Goal: Task Accomplishment & Management: Complete application form

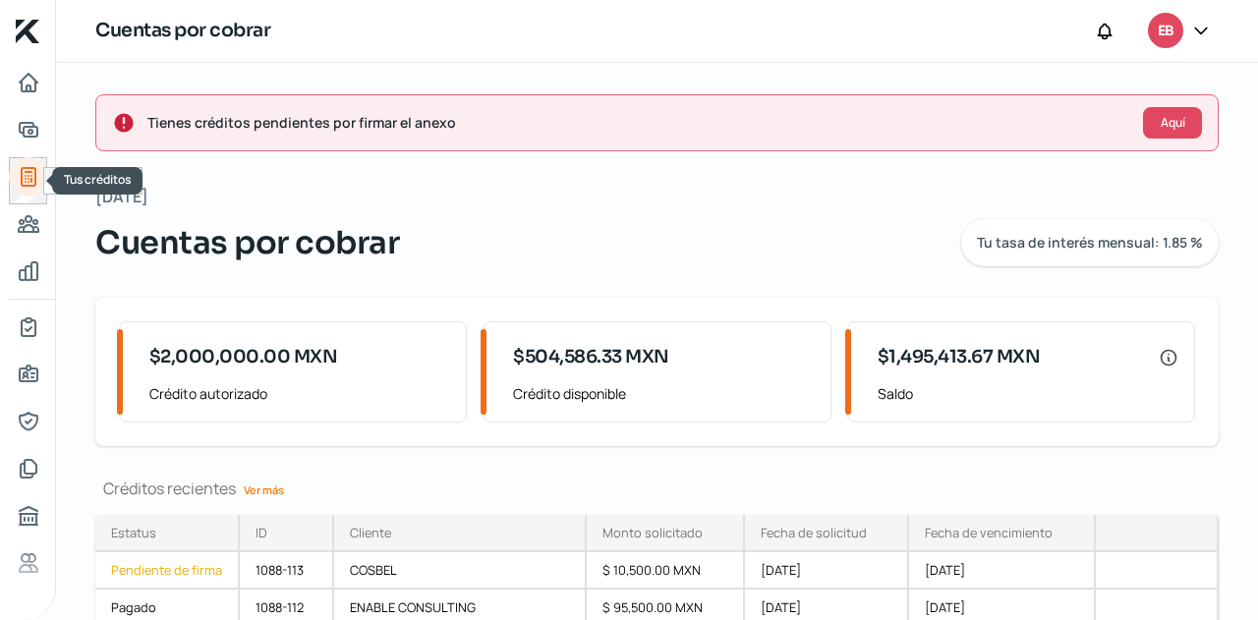
click at [33, 125] on icon "Adelantar facturas" at bounding box center [29, 130] width 18 height 14
click at [29, 129] on div "Inicio | KredFeed Cuentas por cobrar EB Tienes créditos pendientes por firmar e…" at bounding box center [629, 310] width 1258 height 620
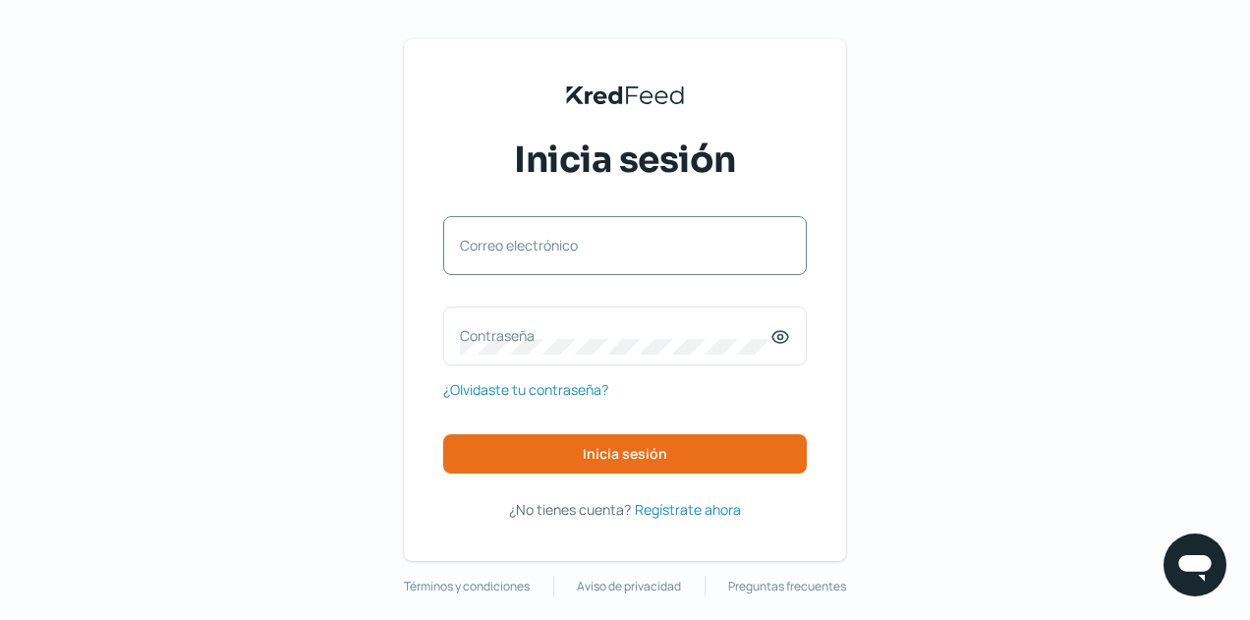
click at [566, 249] on label "Correo electrónico" at bounding box center [615, 245] width 311 height 19
click at [566, 249] on input "Correo electrónico" at bounding box center [625, 256] width 330 height 18
click at [514, 257] on input "Correo electrónico" at bounding box center [625, 256] width 330 height 18
type input "[EMAIL_ADDRESS][DOMAIN_NAME]"
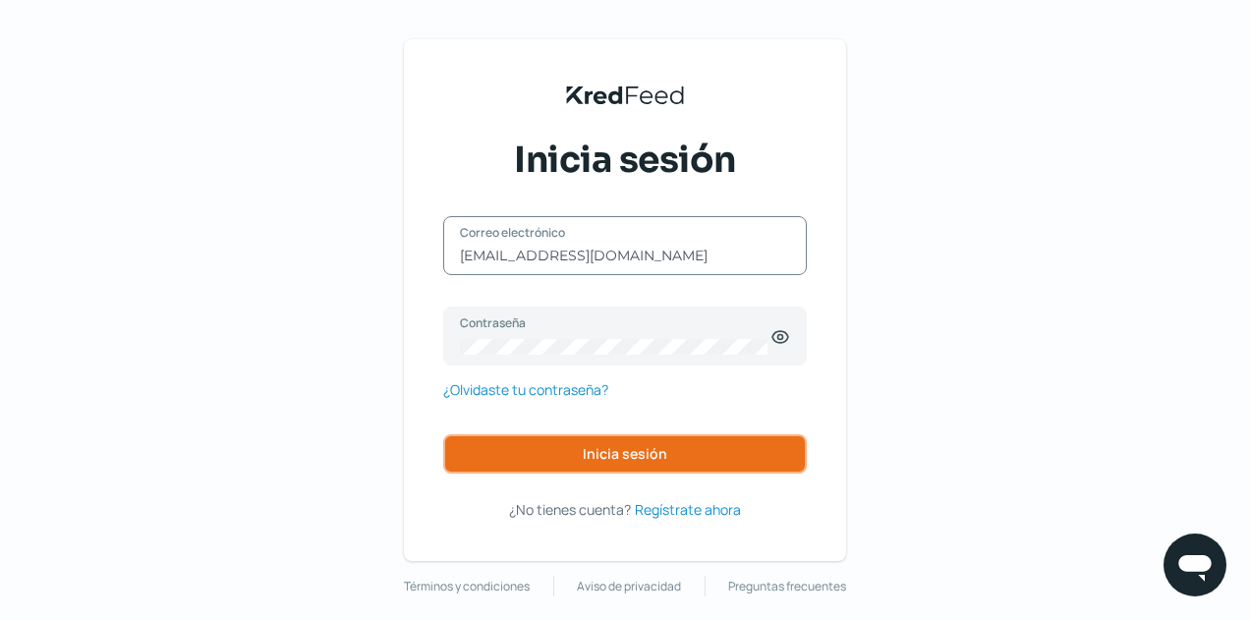
click at [611, 437] on button "Inicia sesión" at bounding box center [625, 453] width 364 height 39
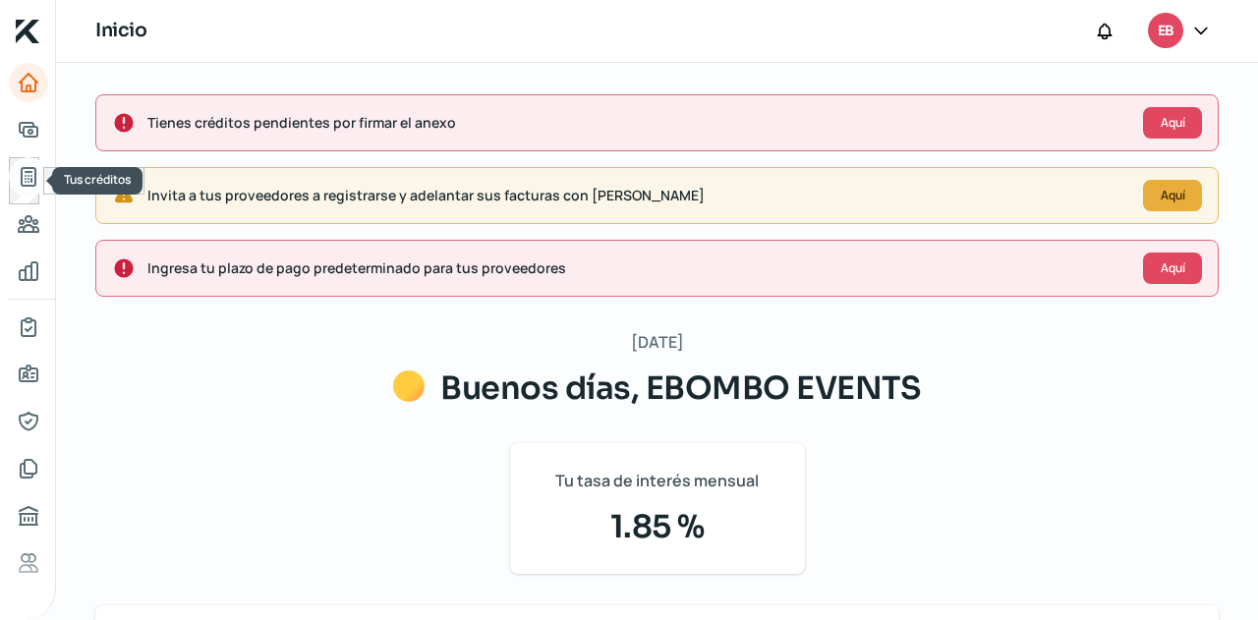
click at [31, 172] on icon "Tus créditos" at bounding box center [29, 177] width 14 height 18
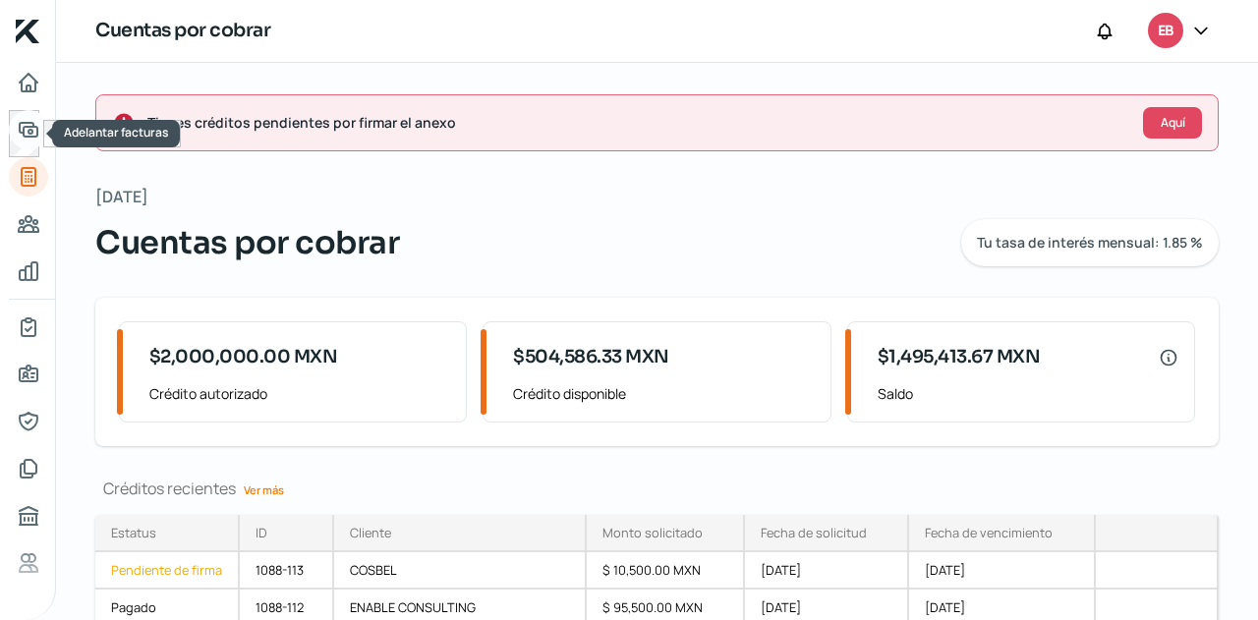
click at [32, 139] on icon "Adelantar facturas" at bounding box center [29, 130] width 24 height 24
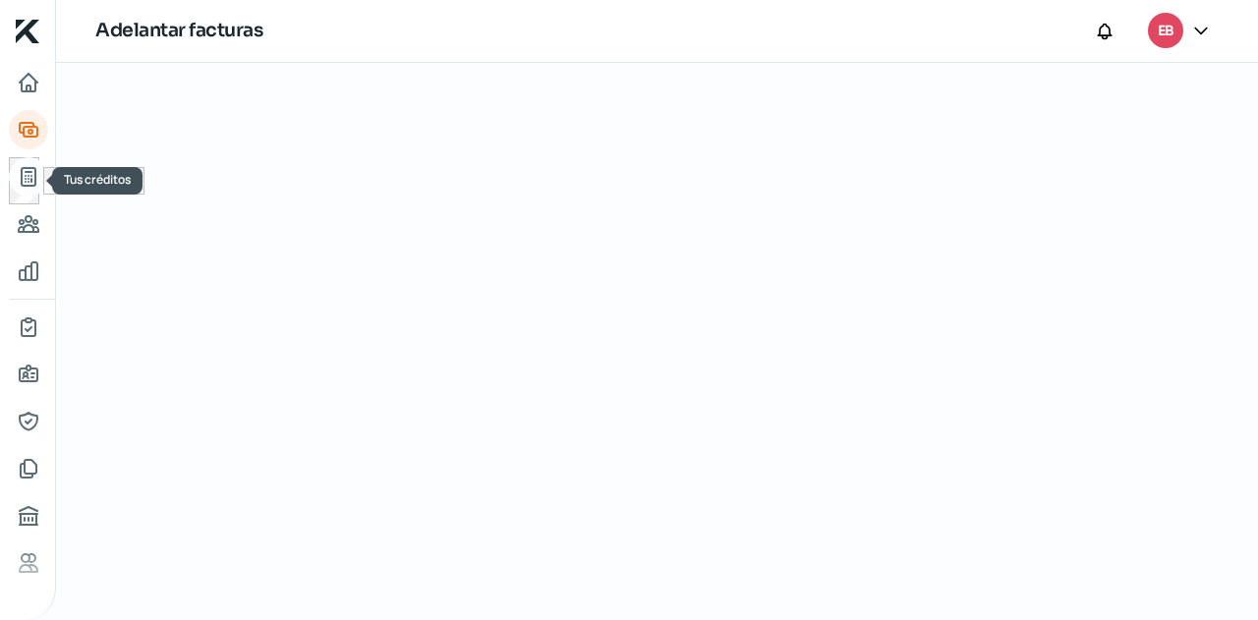
click at [27, 172] on icon "Tus créditos" at bounding box center [29, 177] width 14 height 18
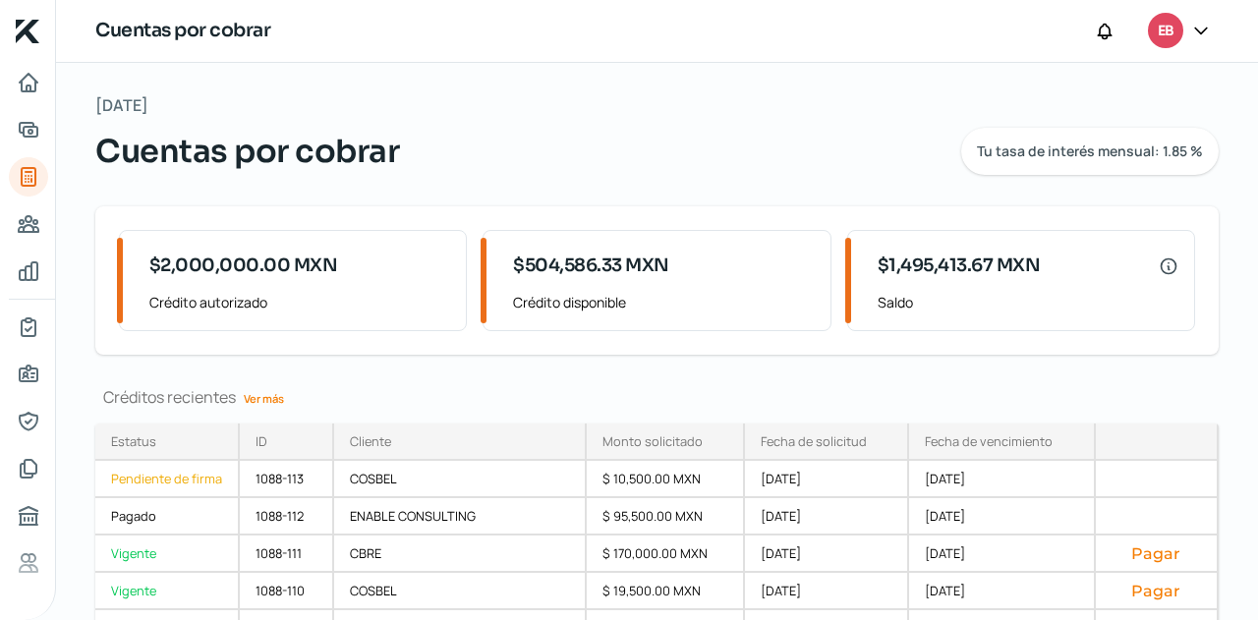
scroll to position [196, 0]
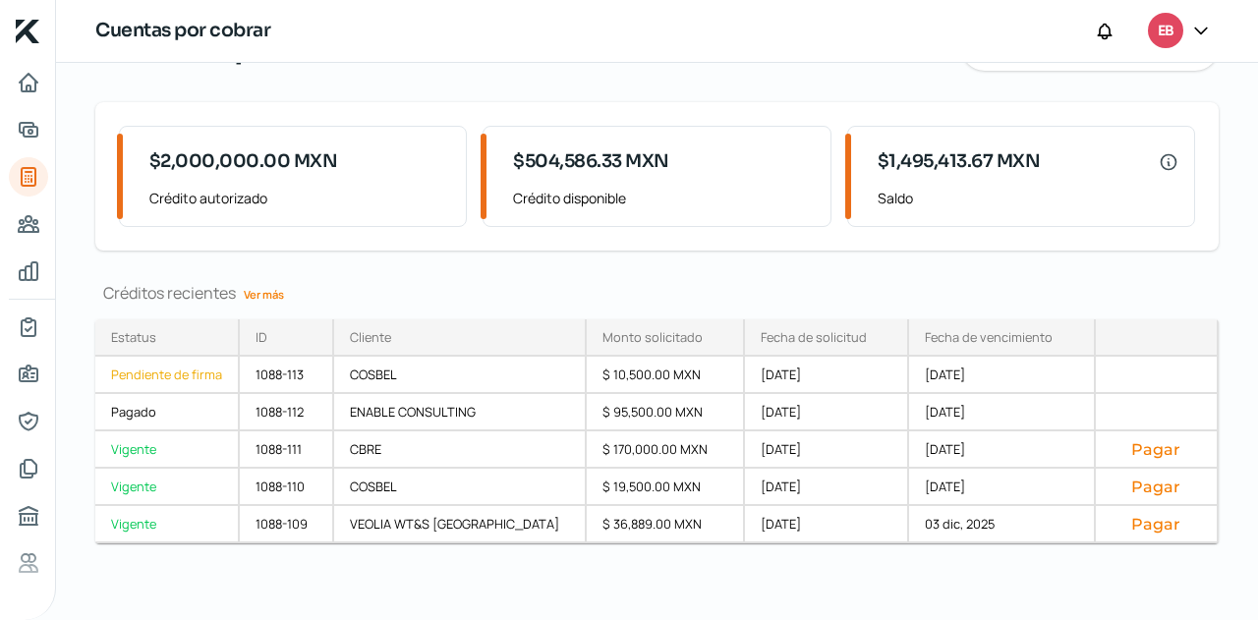
click at [281, 302] on link "Ver más" at bounding box center [264, 294] width 56 height 30
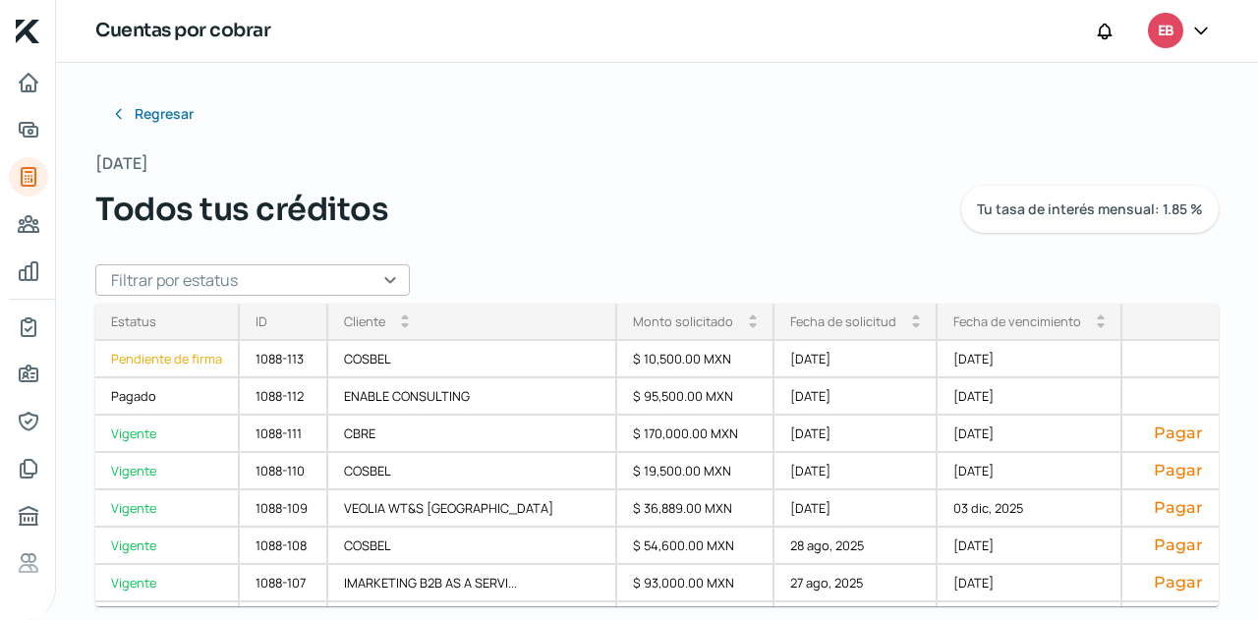
click at [374, 284] on input "text" at bounding box center [252, 279] width 315 height 31
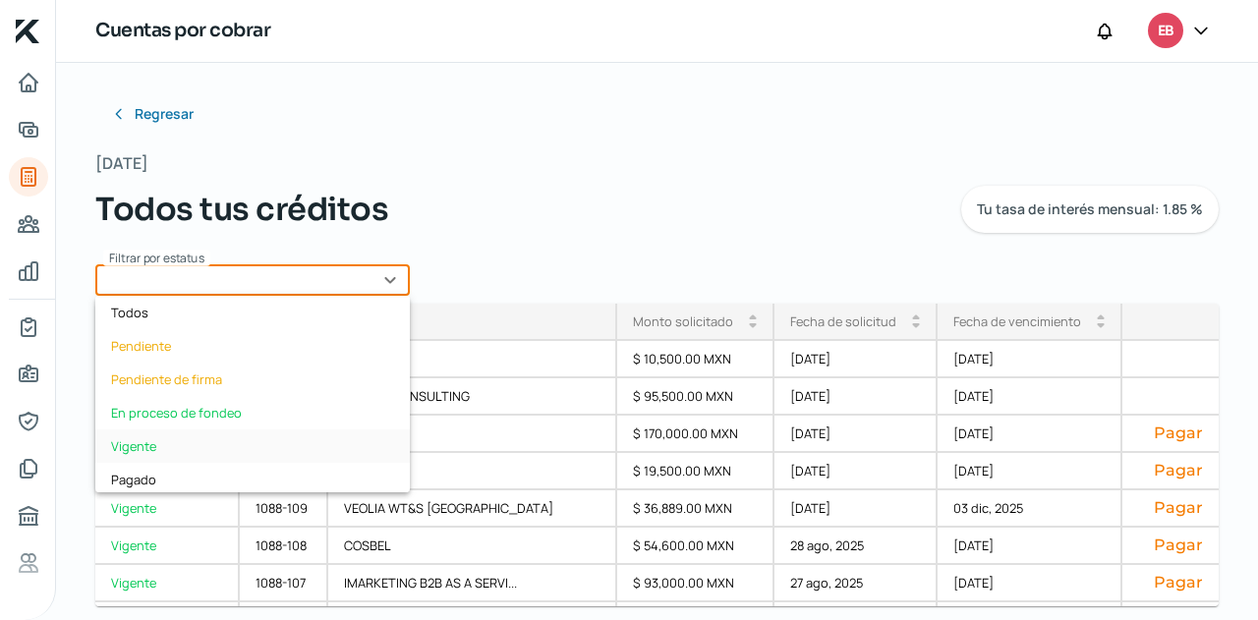
click at [210, 439] on div "Vigente" at bounding box center [252, 446] width 315 height 33
type input "Vigente"
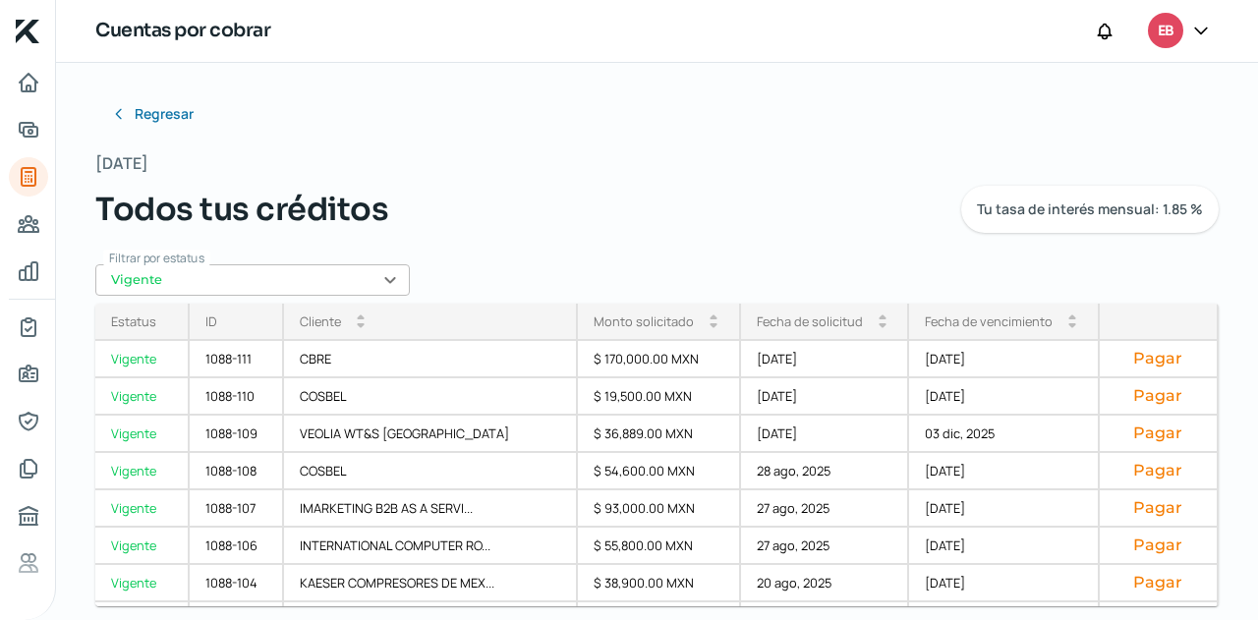
click at [996, 335] on div "Fecha de vencimiento arrow_drop_up arrow_drop_down" at bounding box center [1004, 322] width 191 height 37
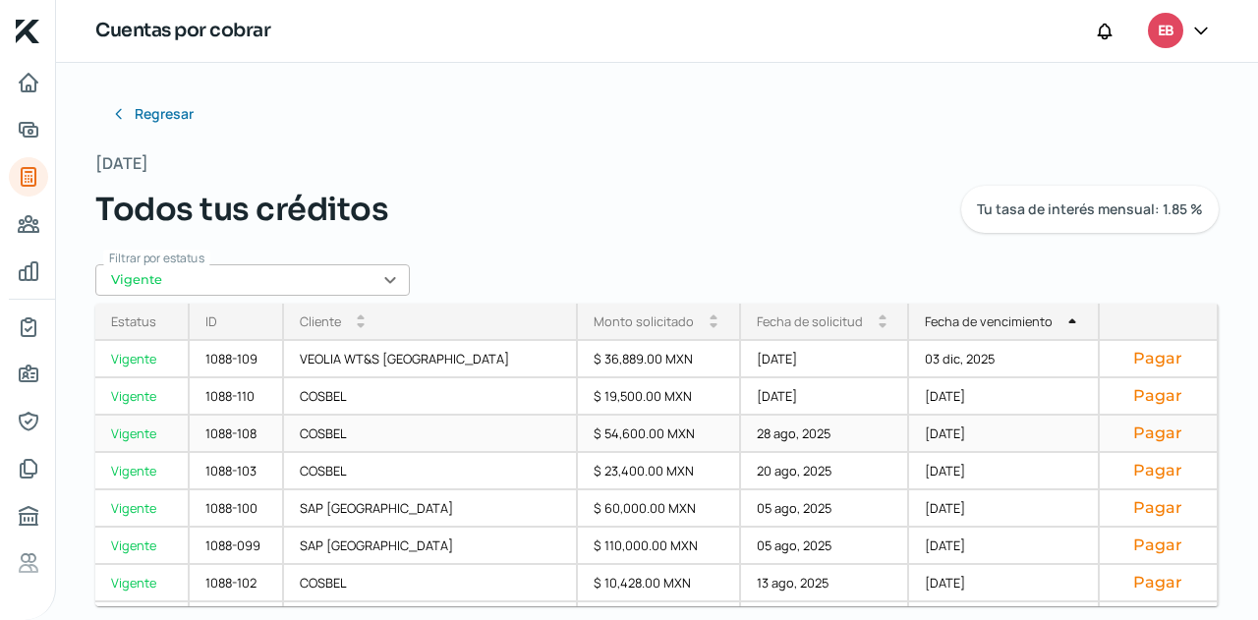
scroll to position [331, 0]
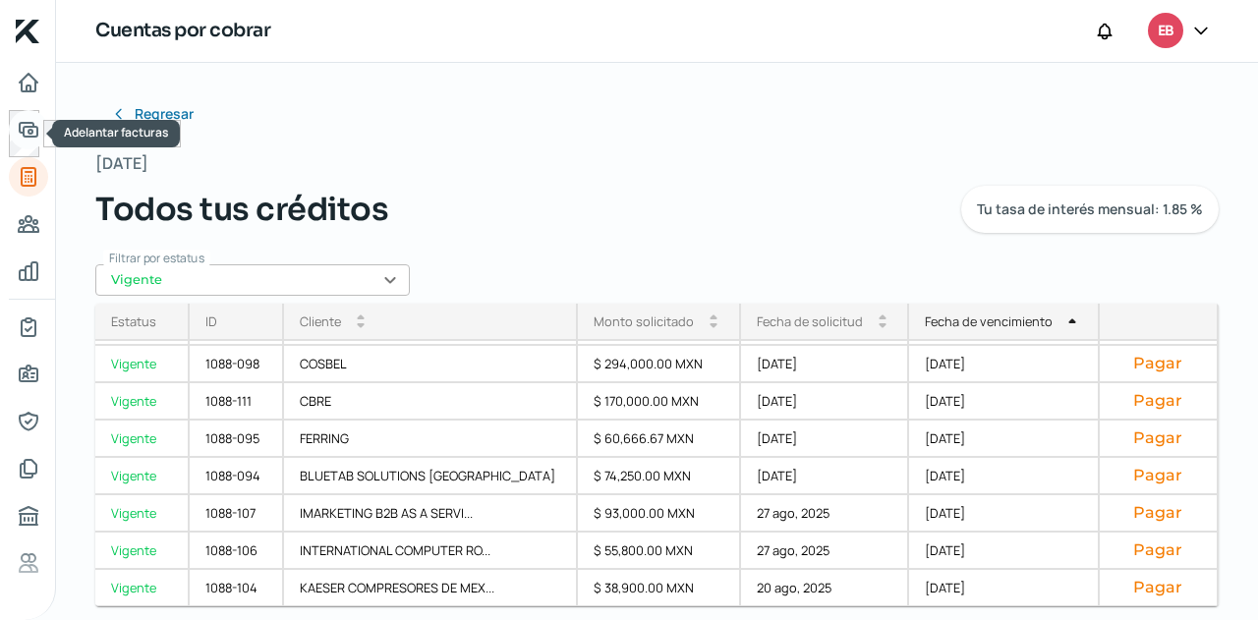
click at [39, 143] on link "Adelantar facturas" at bounding box center [28, 129] width 39 height 39
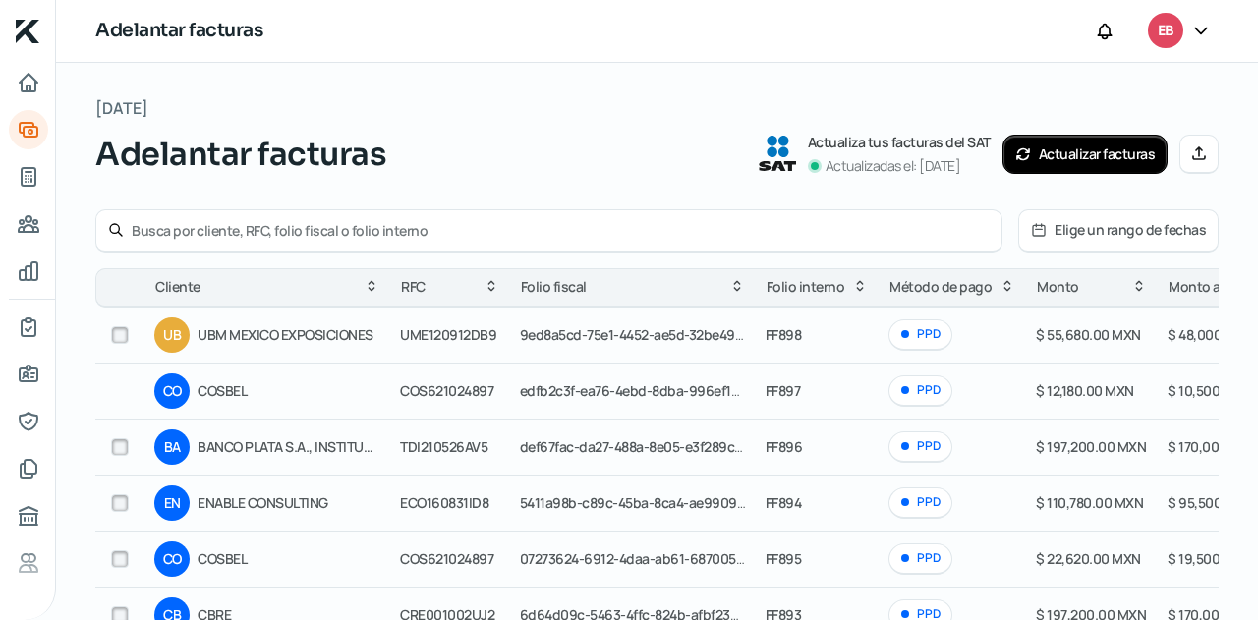
click at [1191, 156] on icon at bounding box center [1199, 153] width 16 height 16
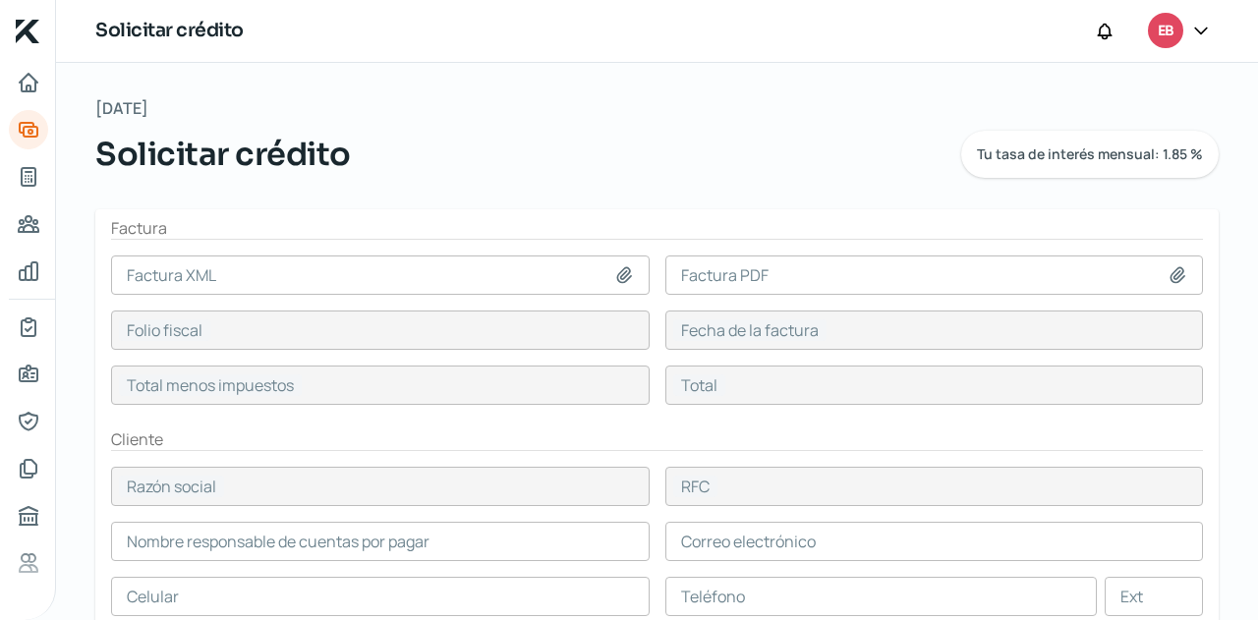
click at [619, 270] on icon at bounding box center [624, 275] width 20 height 20
type input "C:\fakepath\F899 SAP MEXICO.xml"
type input "F899 SAP MEXICO.xml"
click at [1171, 268] on icon at bounding box center [1178, 274] width 14 height 15
type input "690EE687-13D6-460A-9B53-CDAF5EB331D5"
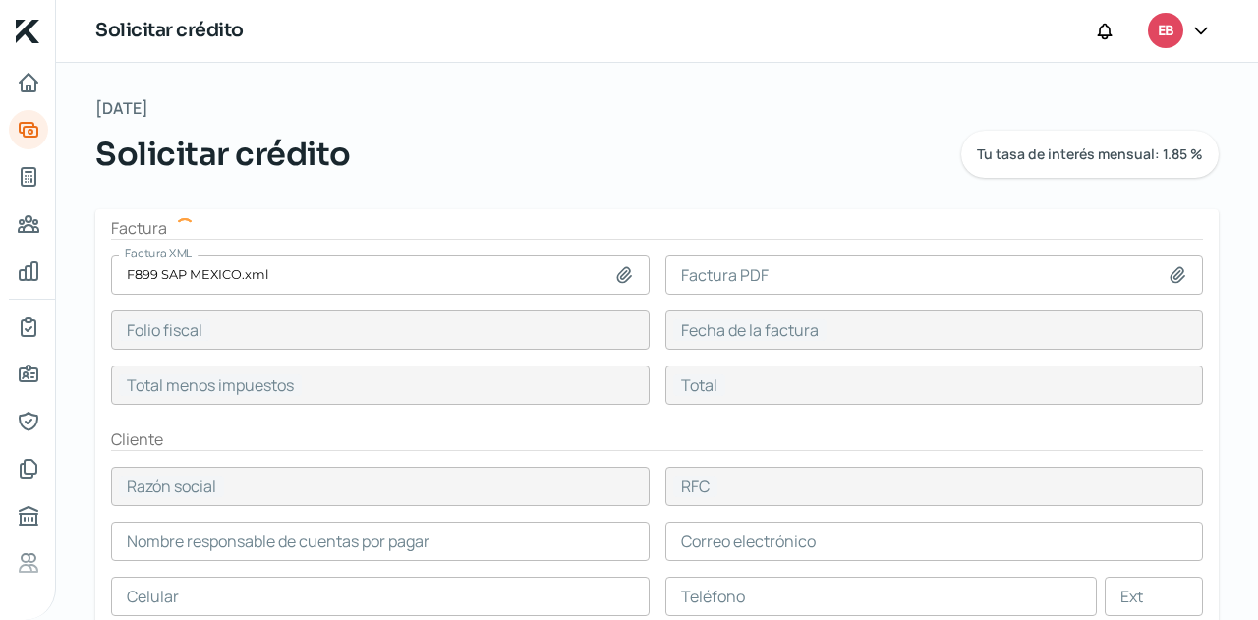
type input "[DATE]"
type input "108600"
type input "125976"
type input "SAP [GEOGRAPHIC_DATA]"
type input "SME940408510"
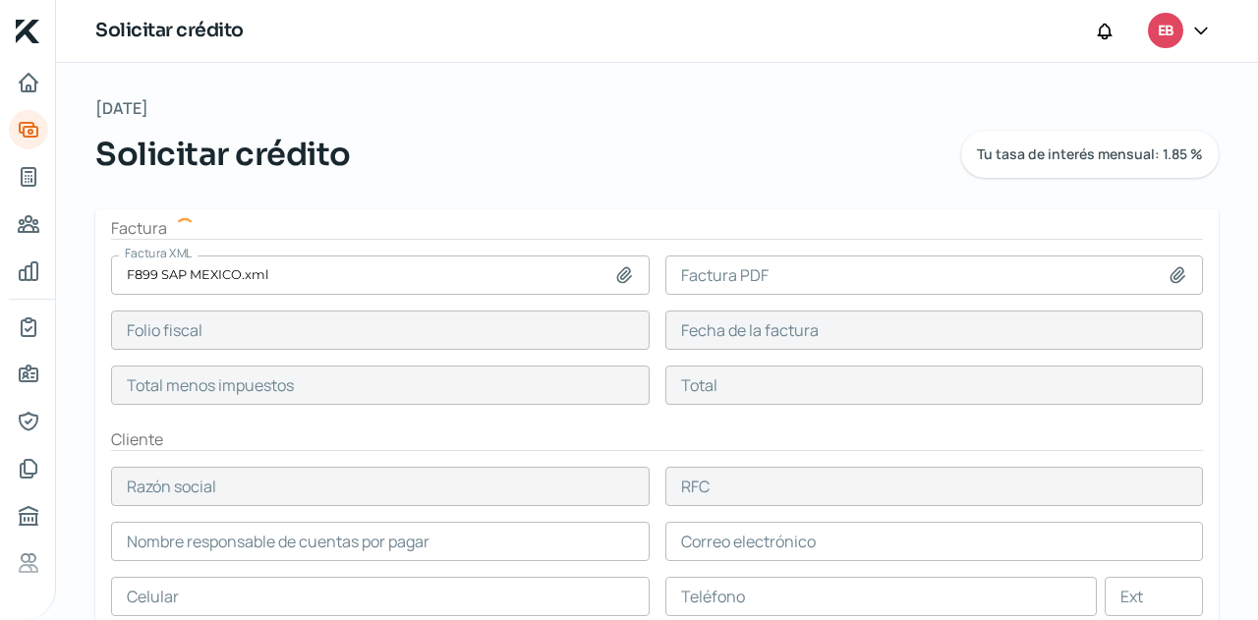
type input "108600"
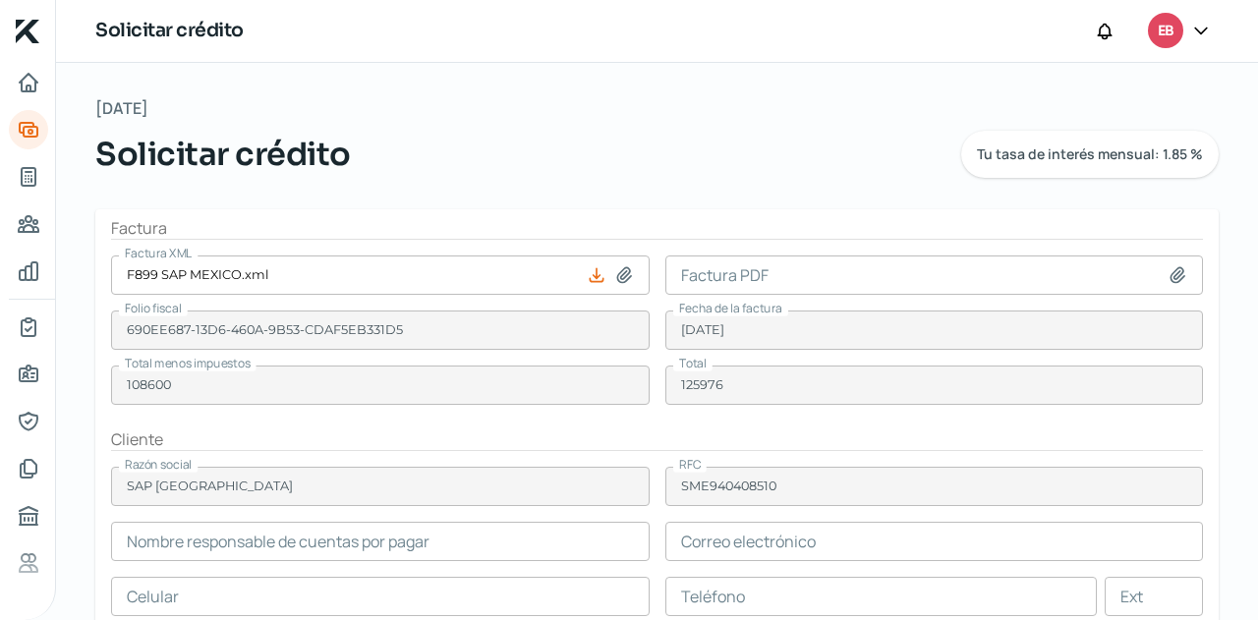
type input "[PERSON_NAME]"
type input "[PERSON_NAME][EMAIL_ADDRESS][PERSON_NAME][DOMAIN_NAME]"
type input "55 - 5401 - 9235"
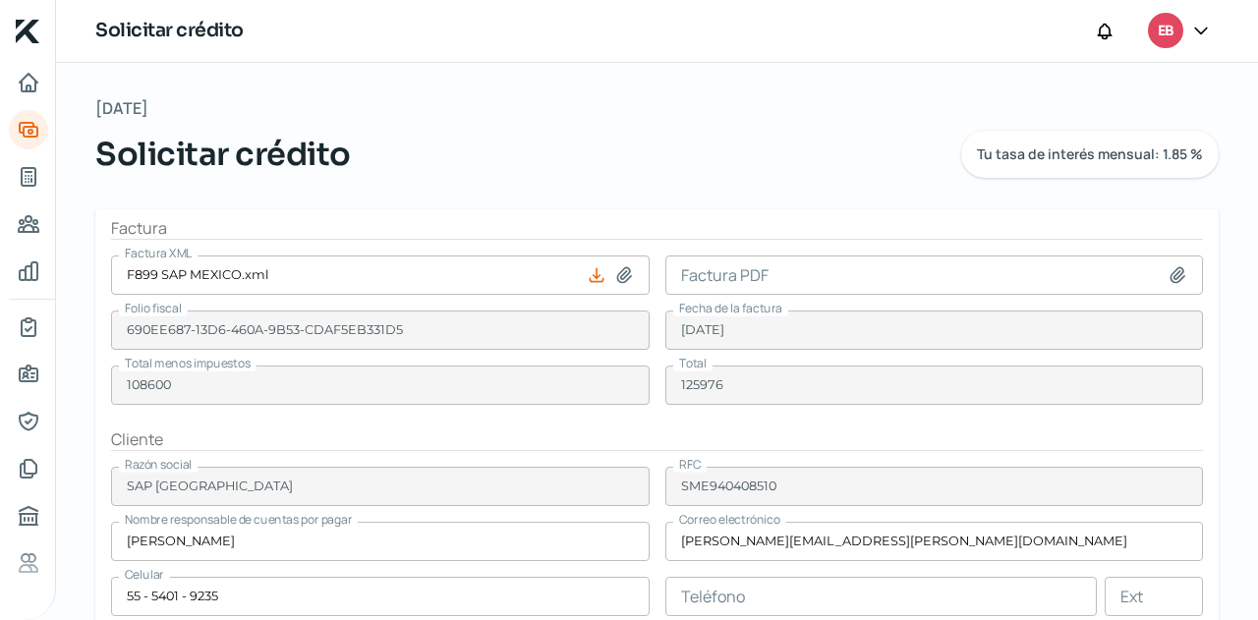
type input "C:\fakepath\F899 SAP [GEOGRAPHIC_DATA]pdf"
type input "F899 SAP [GEOGRAPHIC_DATA]pdf"
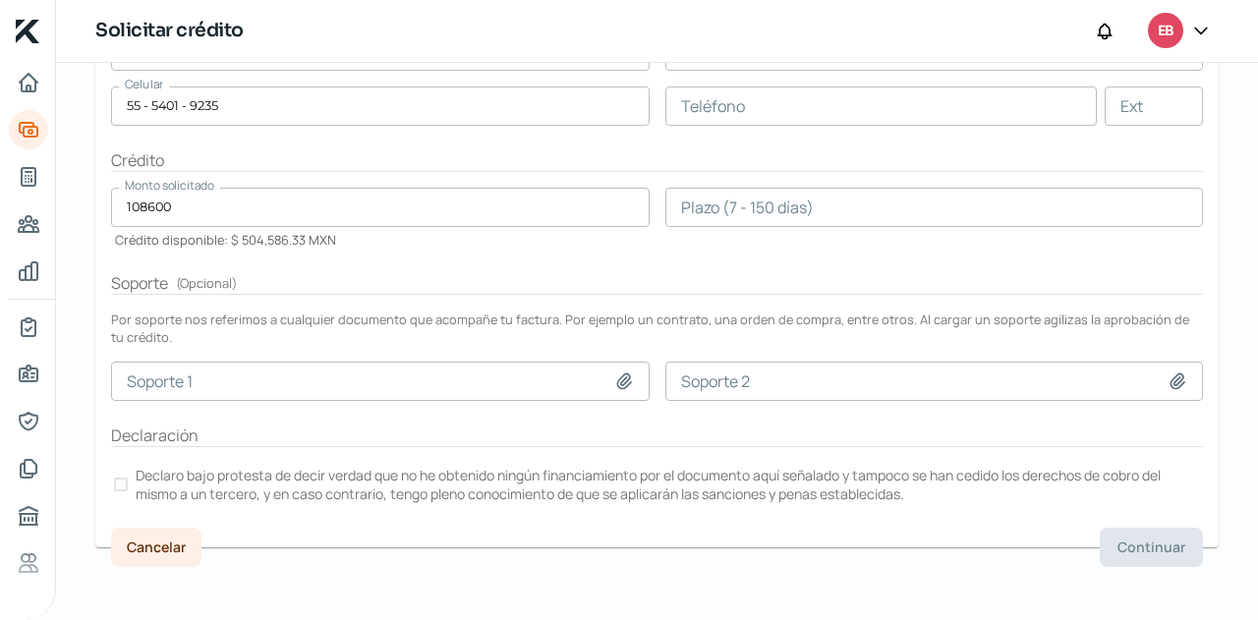
scroll to position [392, 0]
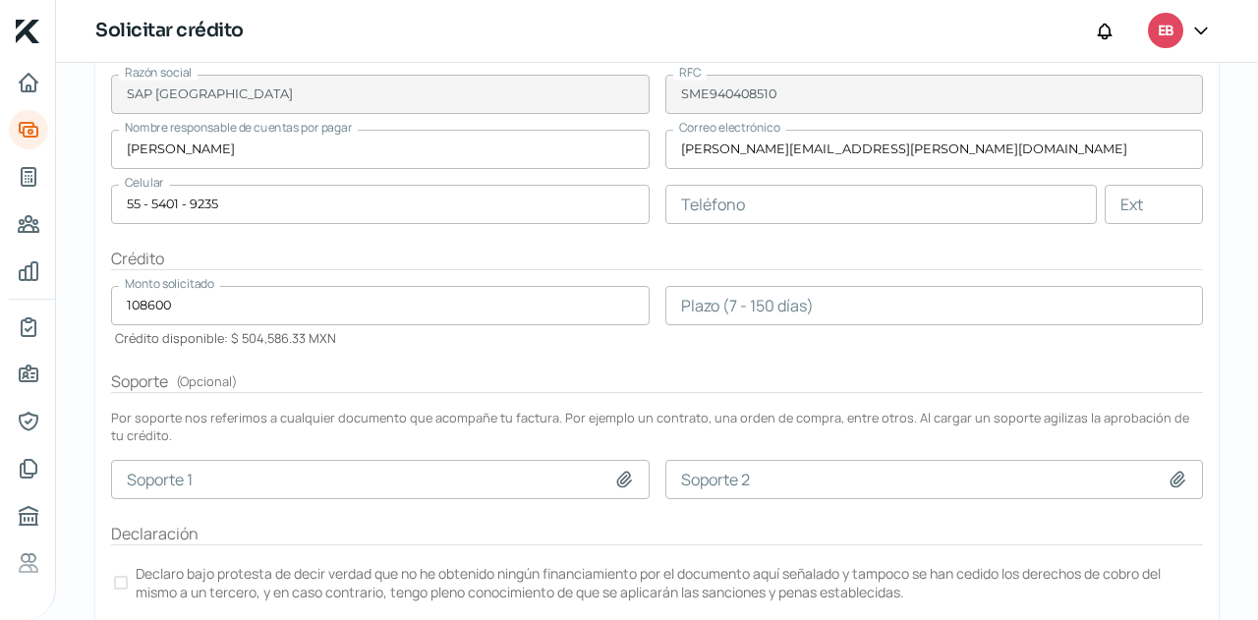
click at [721, 312] on input "number" at bounding box center [934, 305] width 539 height 39
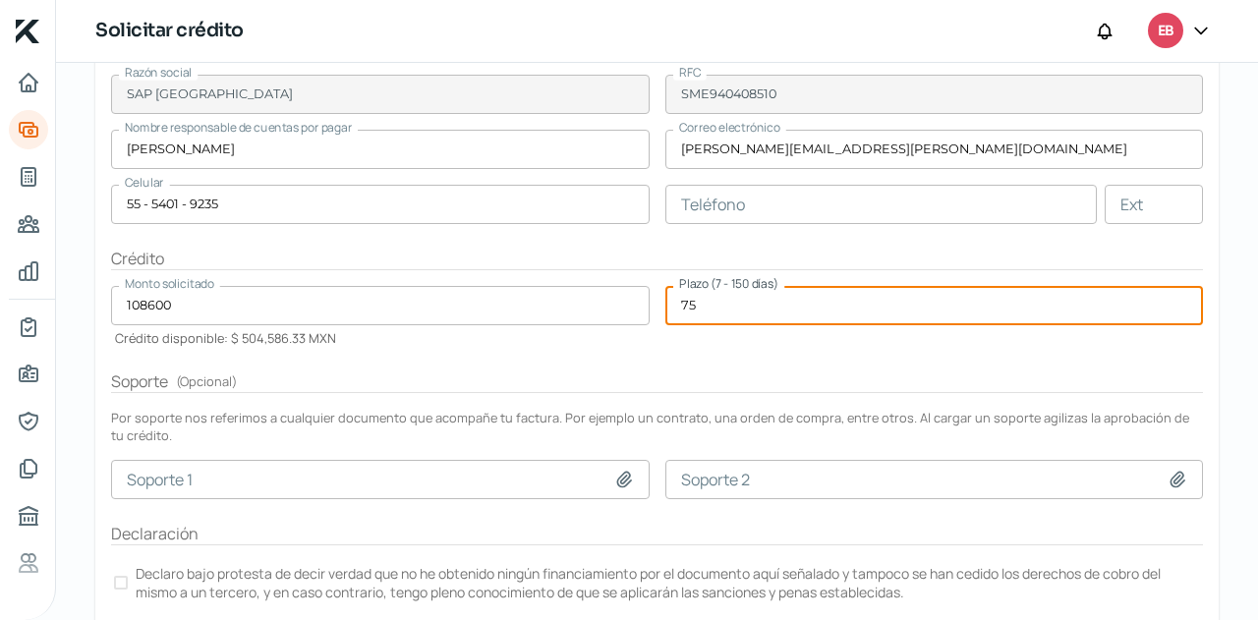
type input "75"
click at [695, 344] on form "Factura Factura XML F899 SAP MEXICO.xml Factura PDF F899 SAP MEXICO.pdf Folio f…" at bounding box center [656, 231] width 1123 height 829
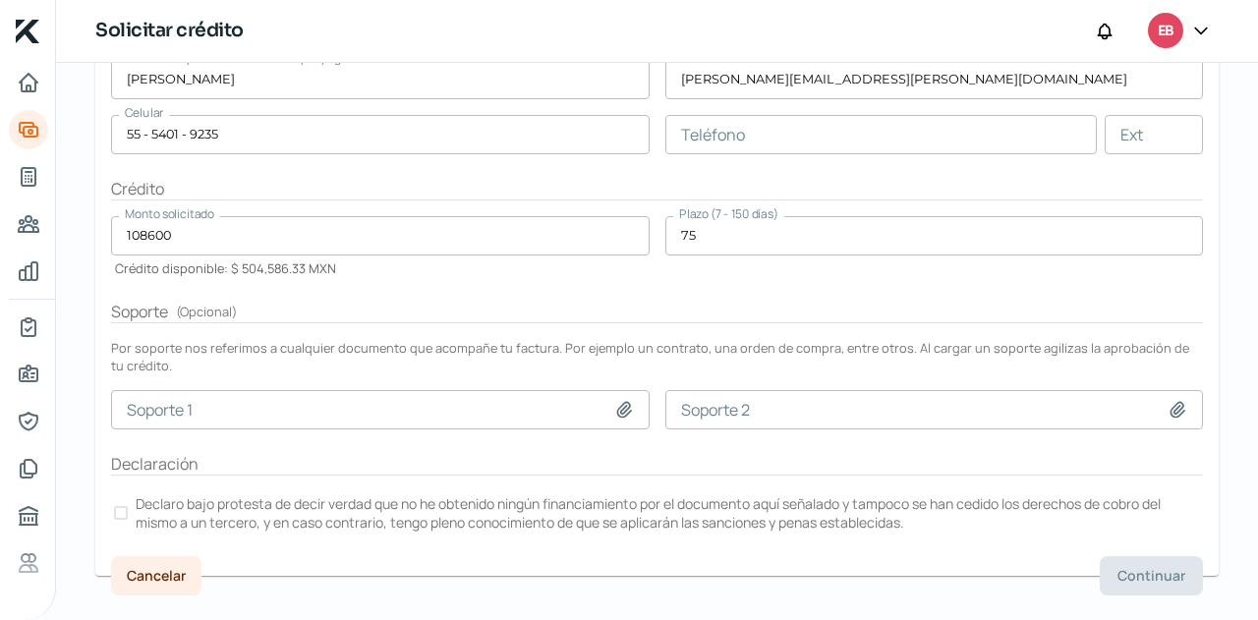
scroll to position [490, 0]
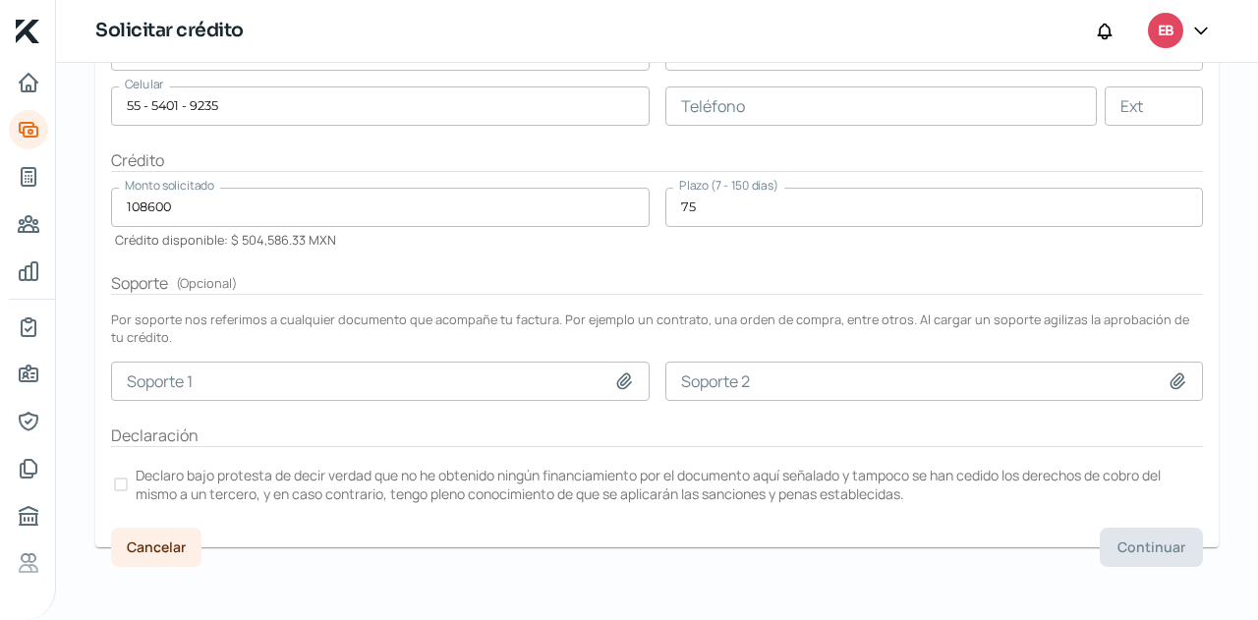
click at [124, 478] on div at bounding box center [121, 485] width 14 height 14
click at [1154, 551] on button "Continuar" at bounding box center [1151, 547] width 103 height 39
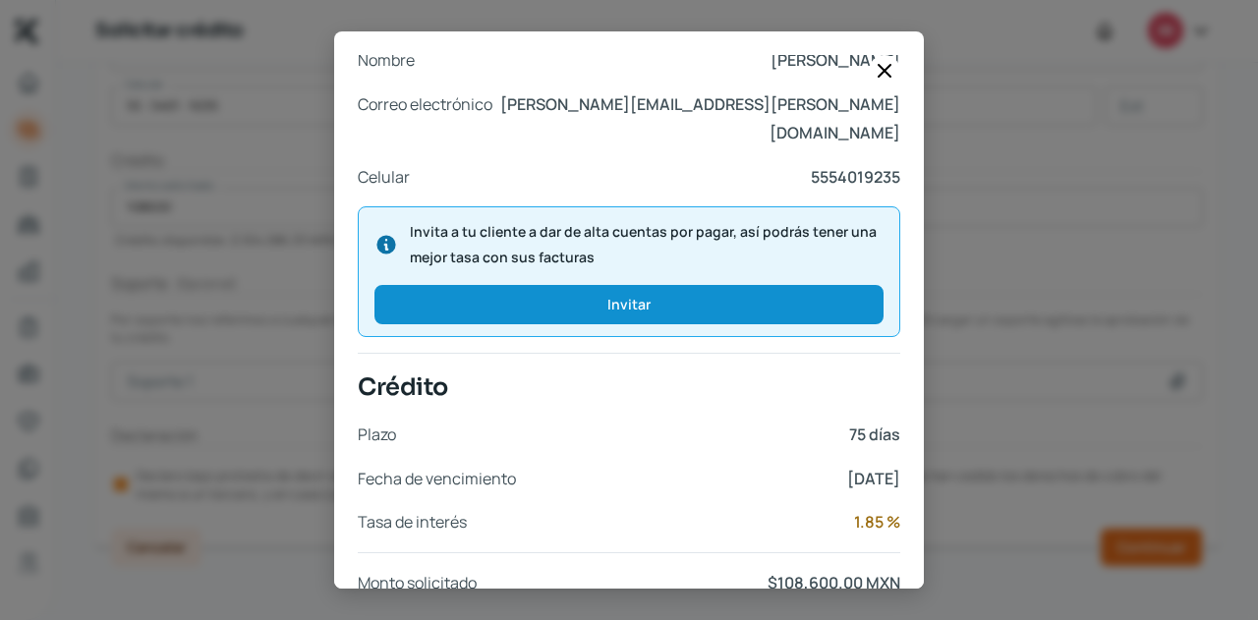
scroll to position [837, 0]
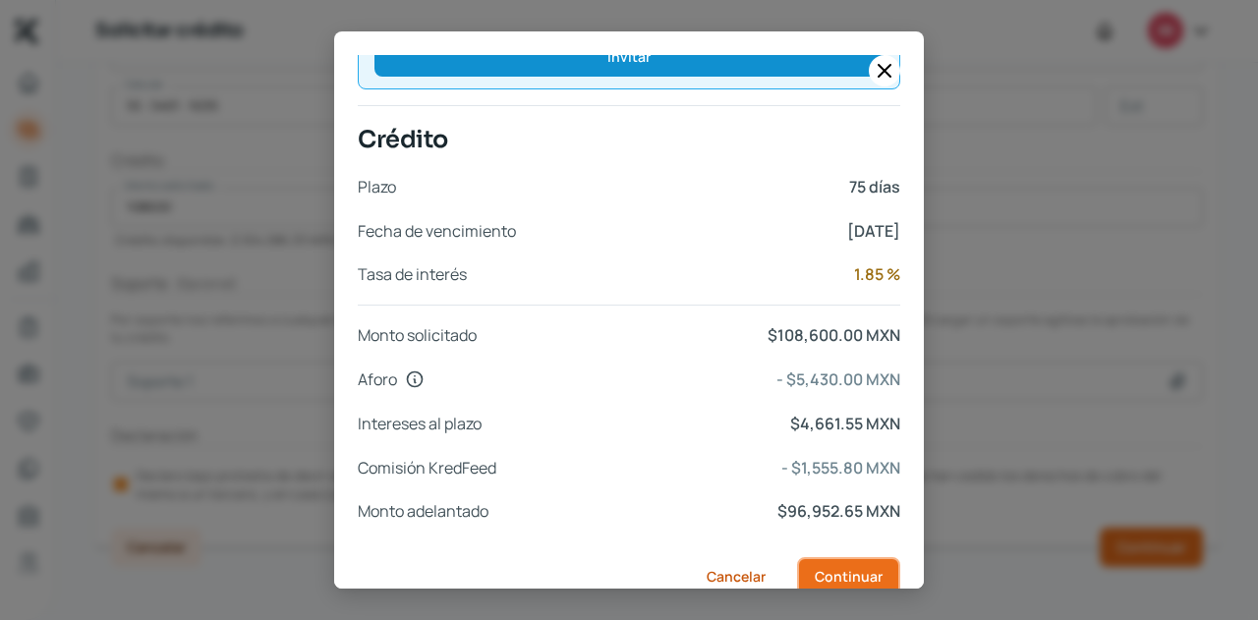
click at [834, 570] on span "Continuar" at bounding box center [849, 577] width 68 height 14
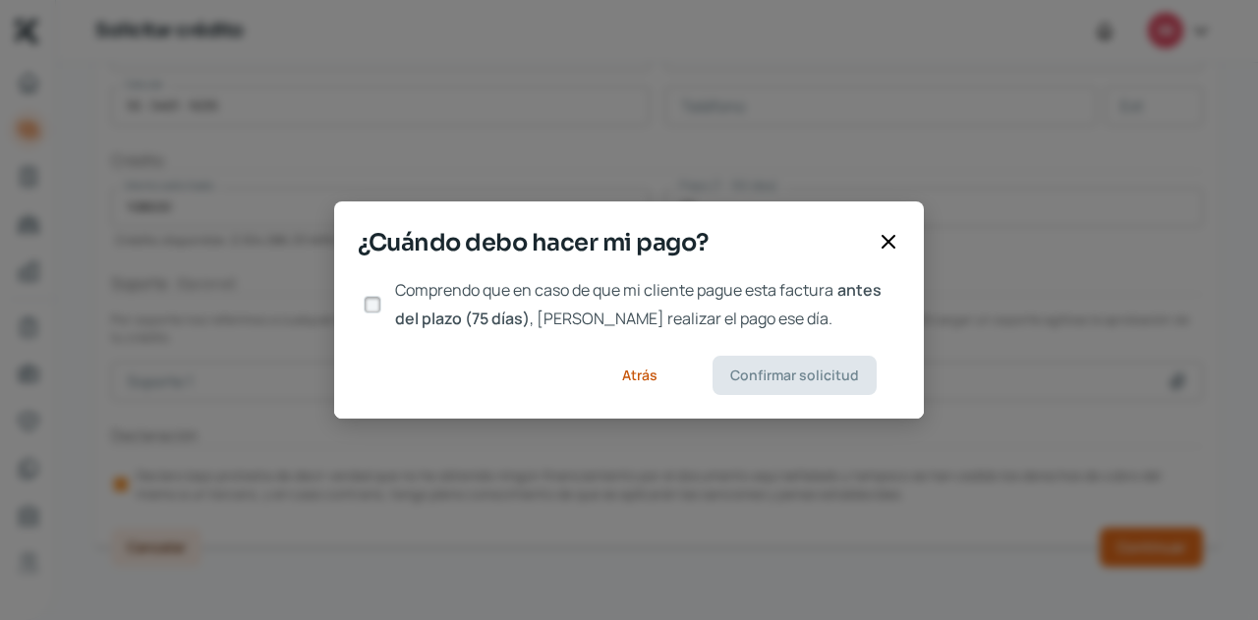
click at [386, 304] on div at bounding box center [372, 304] width 29 height 29
click at [380, 306] on input "Comprendo que en caso de que mi cliente pague esta factura antes del plazo (75 …" at bounding box center [373, 305] width 18 height 18
checkbox input "true"
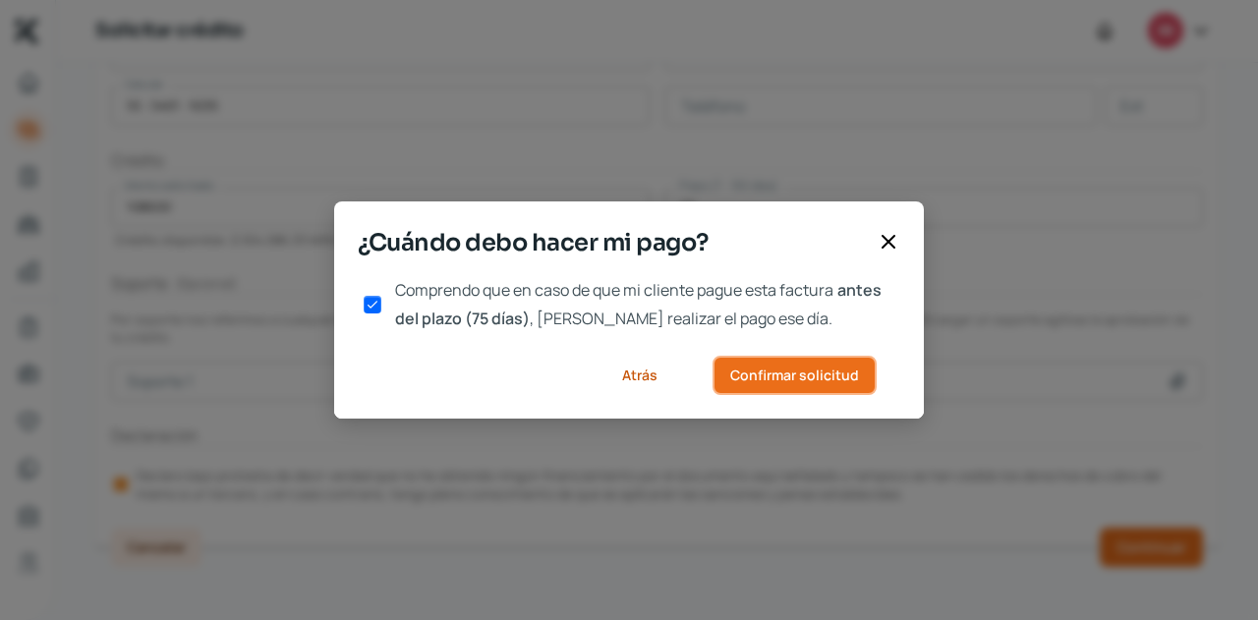
click at [765, 369] on span "Confirmar solicitud" at bounding box center [794, 376] width 129 height 14
